Goal: Task Accomplishment & Management: Manage account settings

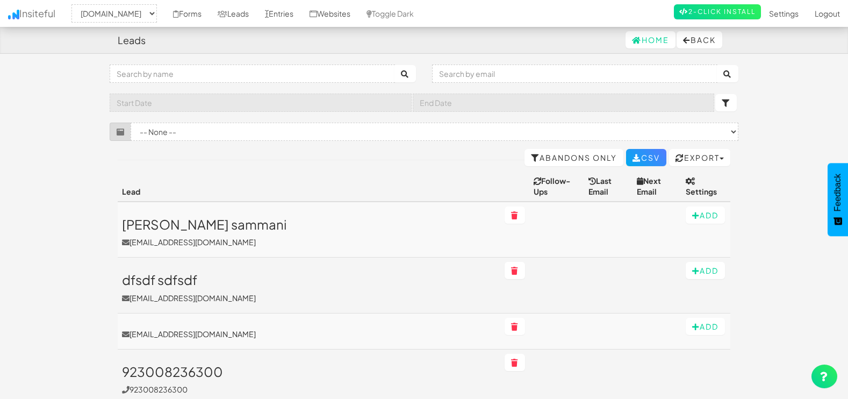
select select "1505"
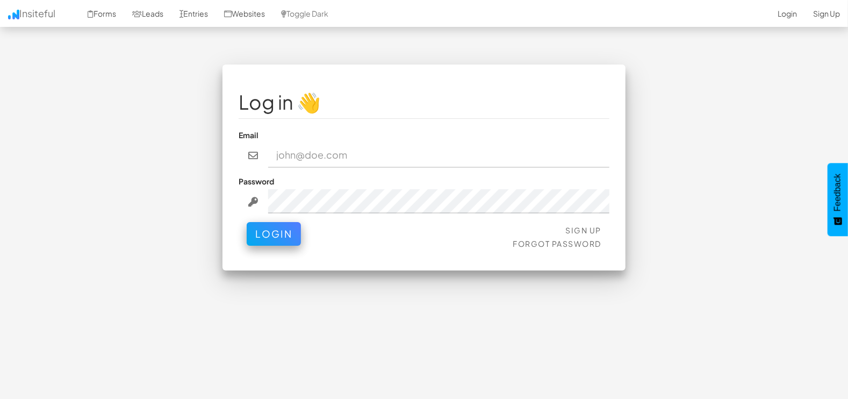
type input "[EMAIL_ADDRESS][DOMAIN_NAME]"
click at [254, 236] on button "Login" at bounding box center [274, 234] width 54 height 24
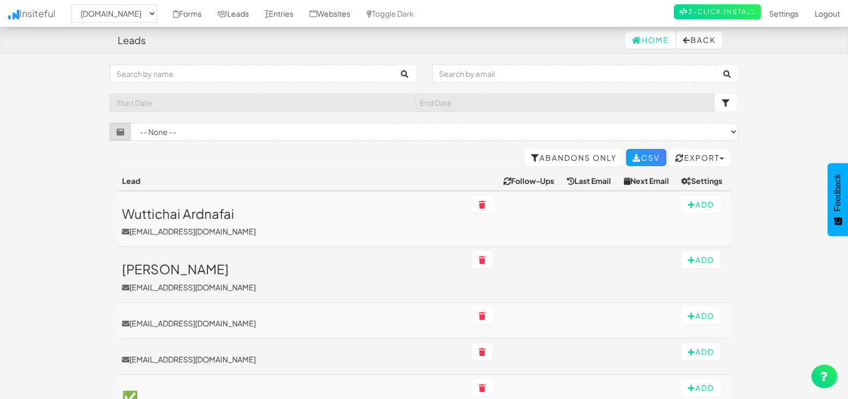
select select "1505"
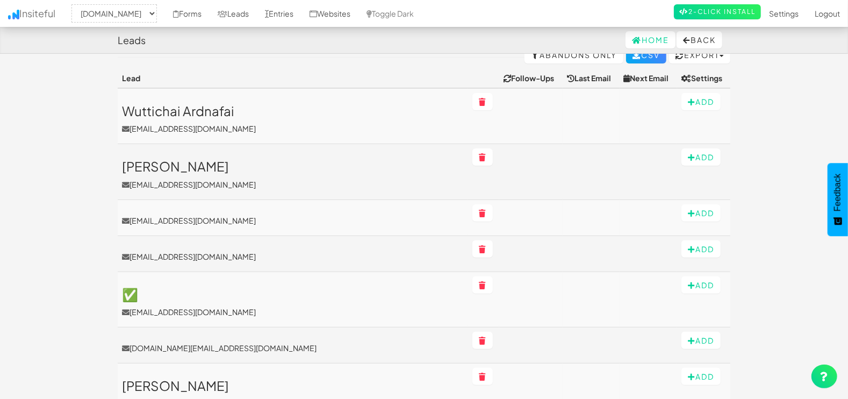
scroll to position [89, 0]
